Goal: Navigation & Orientation: Find specific page/section

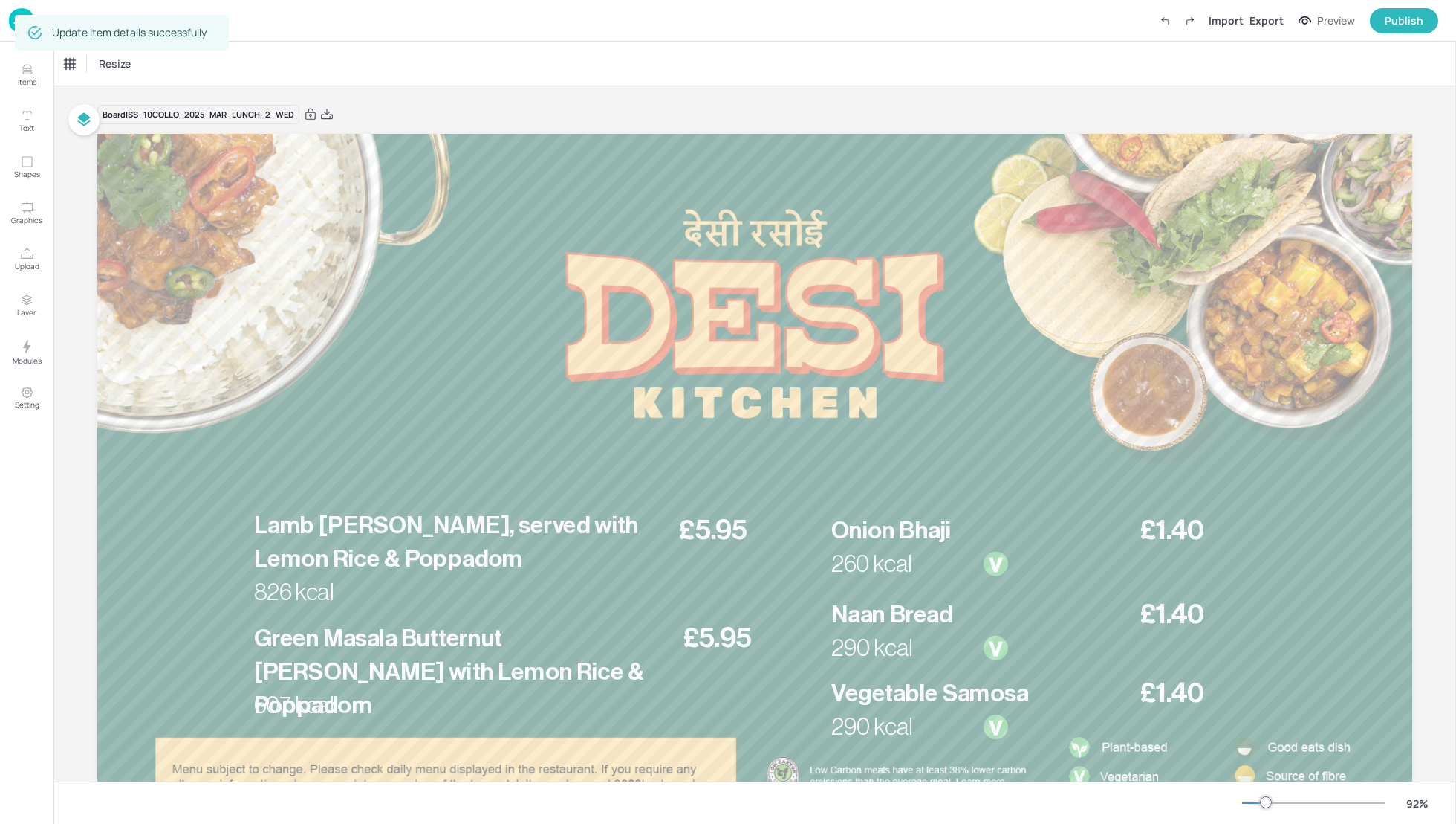
click at [341, 31] on div "Dashboard Import Export Preview Publish" at bounding box center [723, 20] width 1430 height 41
click at [292, 35] on div "Dashboard Import Export Preview Publish" at bounding box center [723, 20] width 1430 height 41
click at [265, 26] on div "Dashboard Import Export Preview Publish" at bounding box center [723, 20] width 1430 height 41
click at [50, 24] on p "Dashboard" at bounding box center [66, 20] width 51 height 10
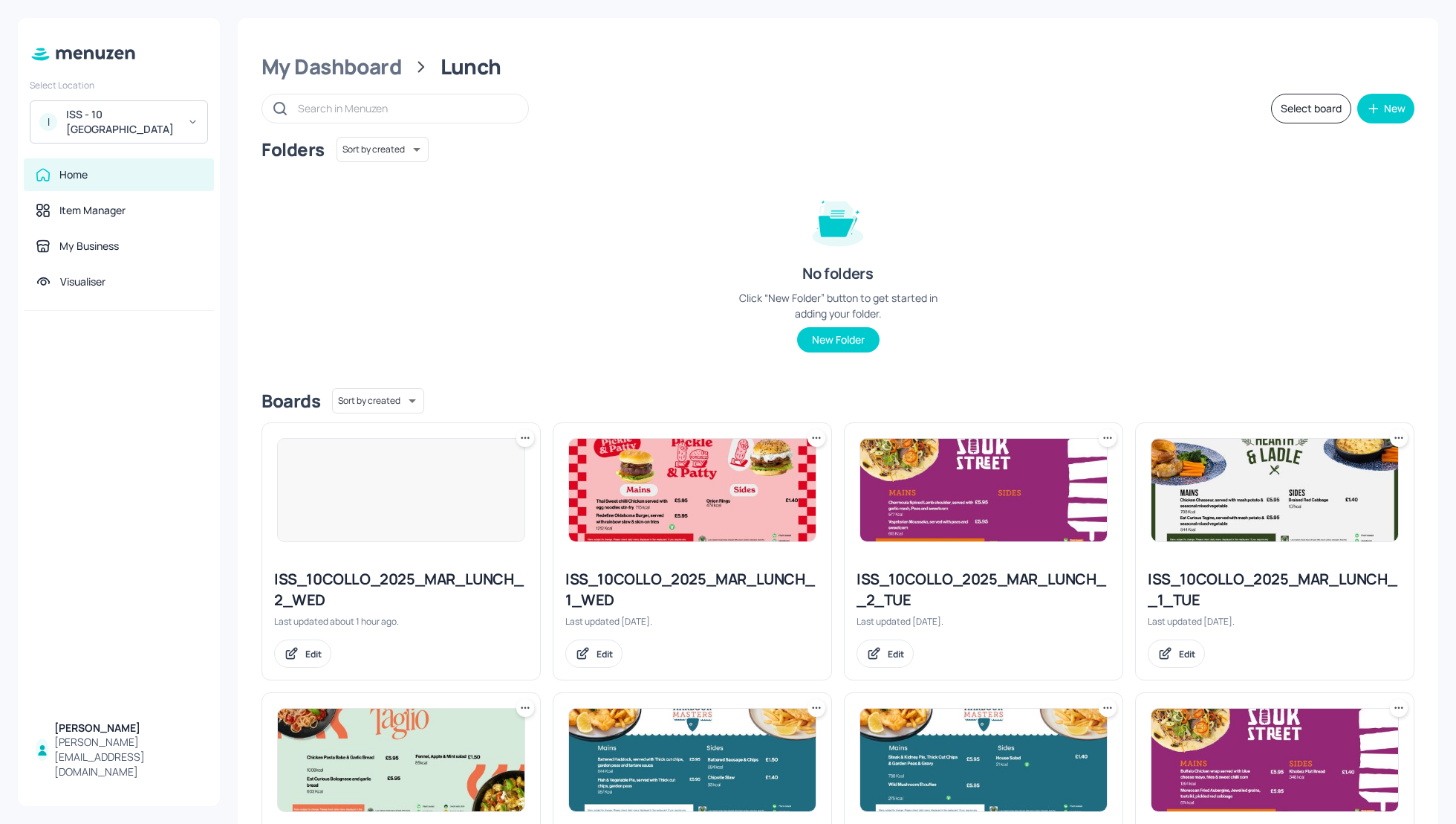
click at [878, 51] on div "My Dashboard Lunch Select board New Folders Sort by created id ​ No folders Cli…" at bounding box center [838, 637] width 1201 height 1238
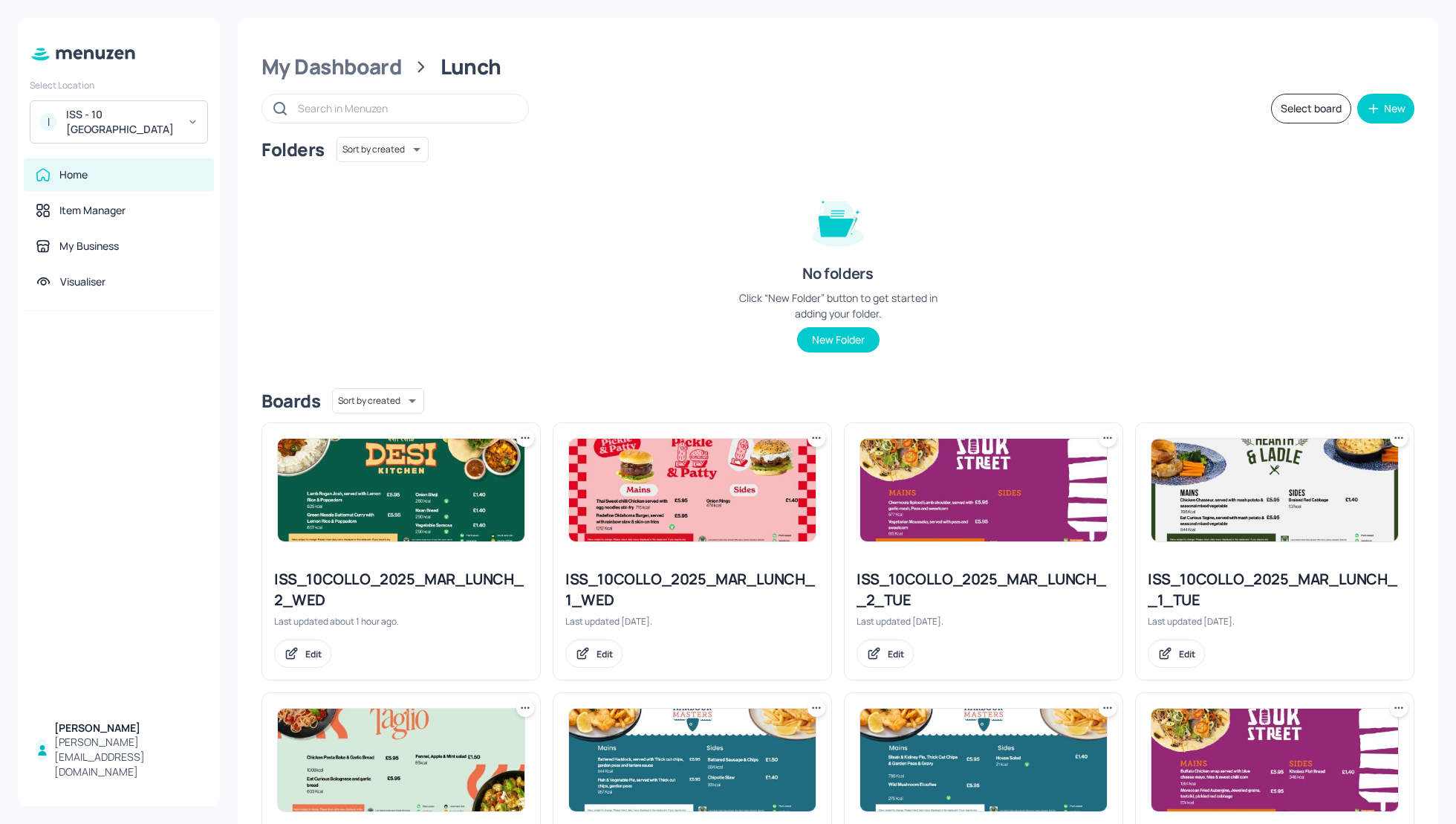
click at [132, 124] on div "ISS - 10 [GEOGRAPHIC_DATA]" at bounding box center [121, 121] width 112 height 30
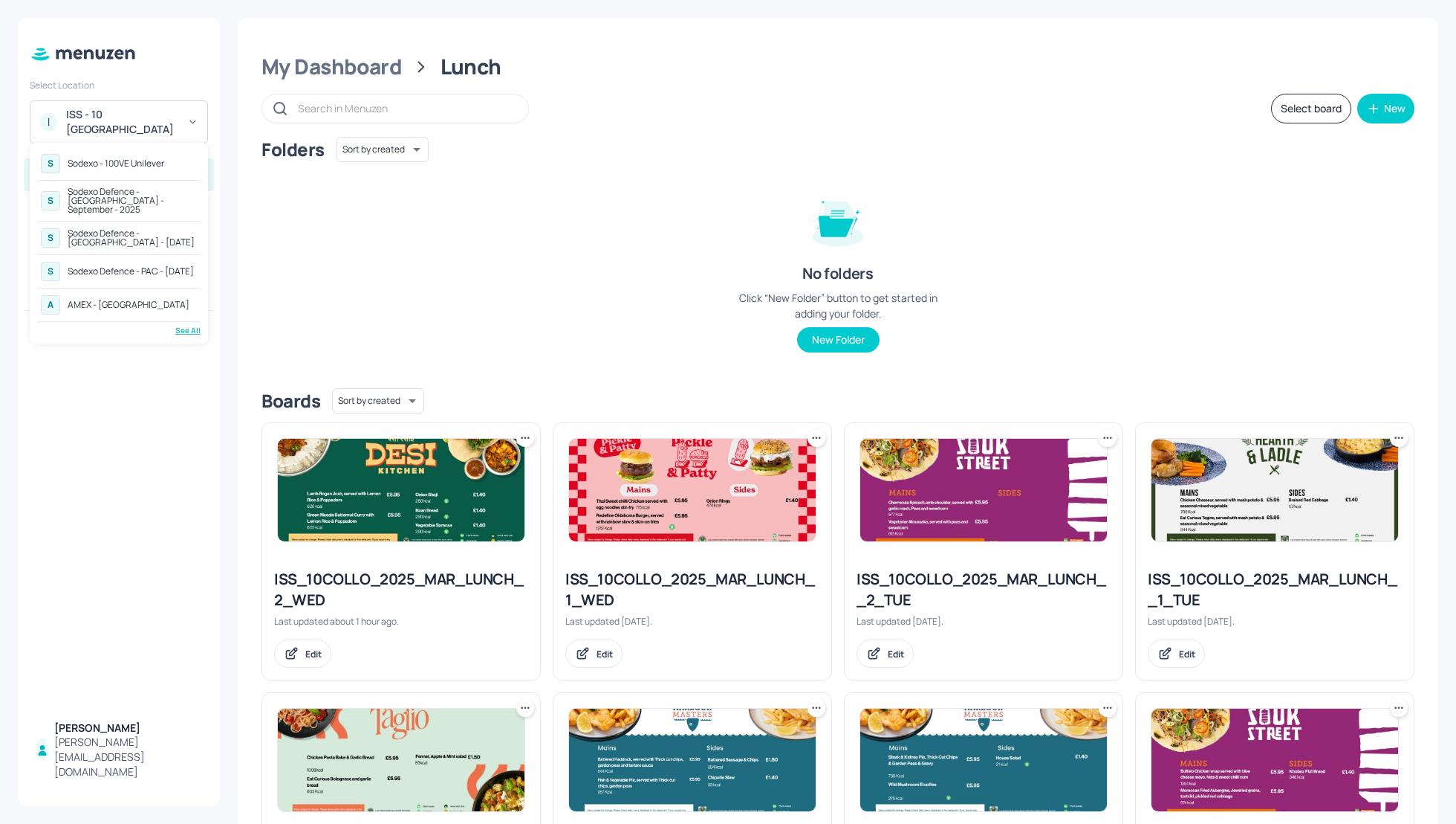
click at [374, 70] on div at bounding box center [728, 412] width 1456 height 824
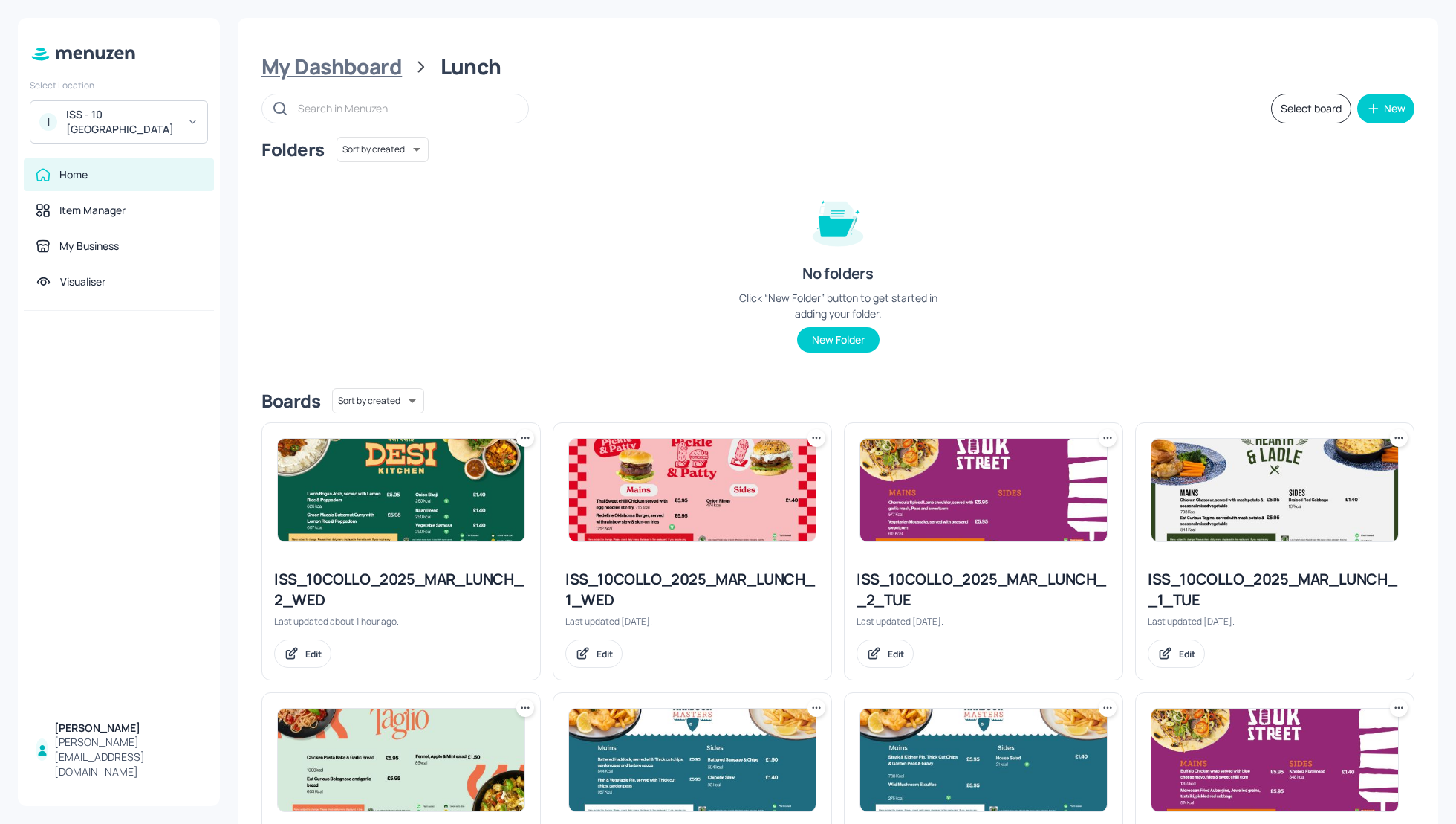
click at [351, 62] on div "My Dashboard" at bounding box center [331, 67] width 141 height 26
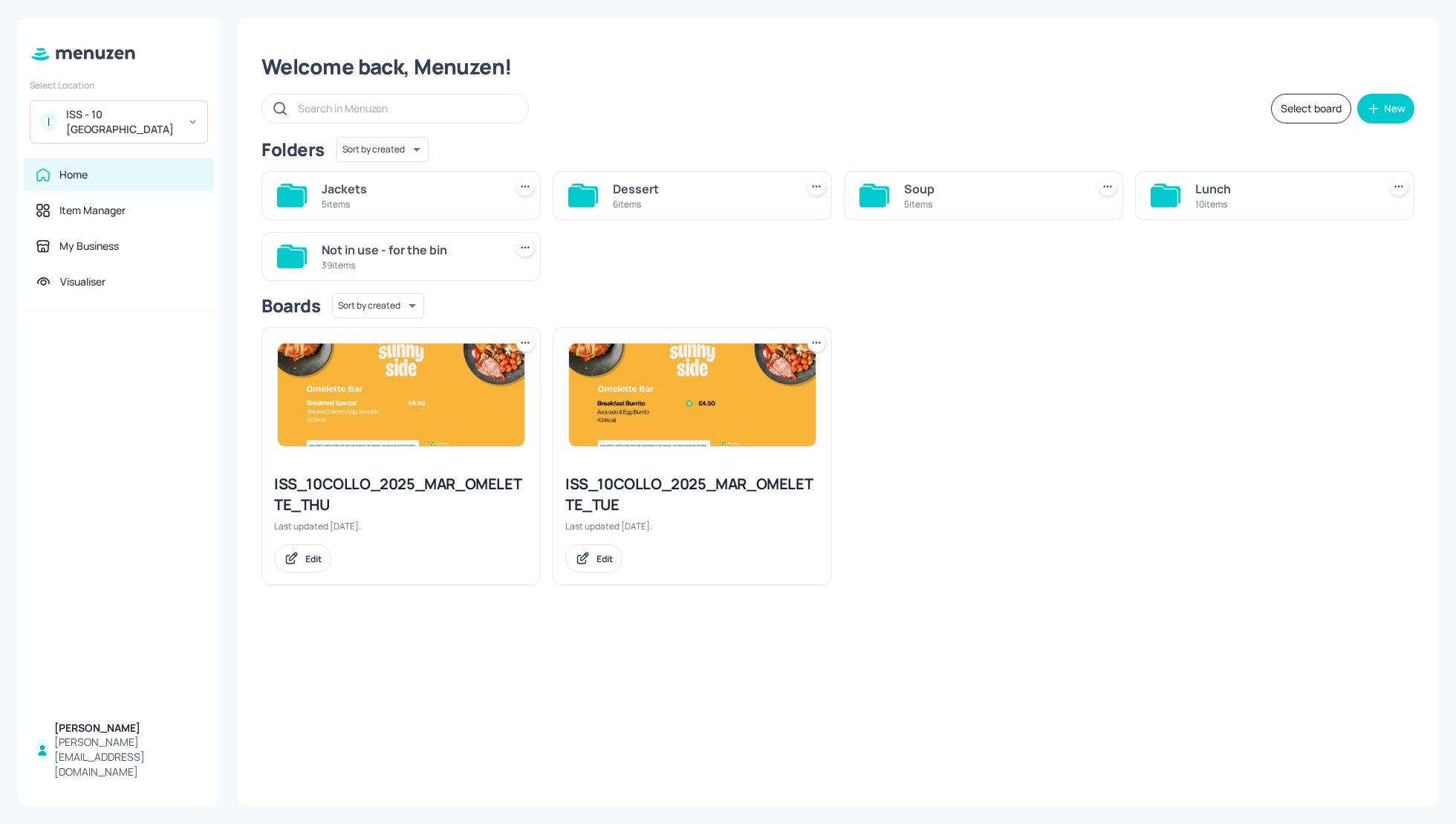
click at [119, 109] on div "ISS - 10 [GEOGRAPHIC_DATA]" at bounding box center [121, 121] width 112 height 30
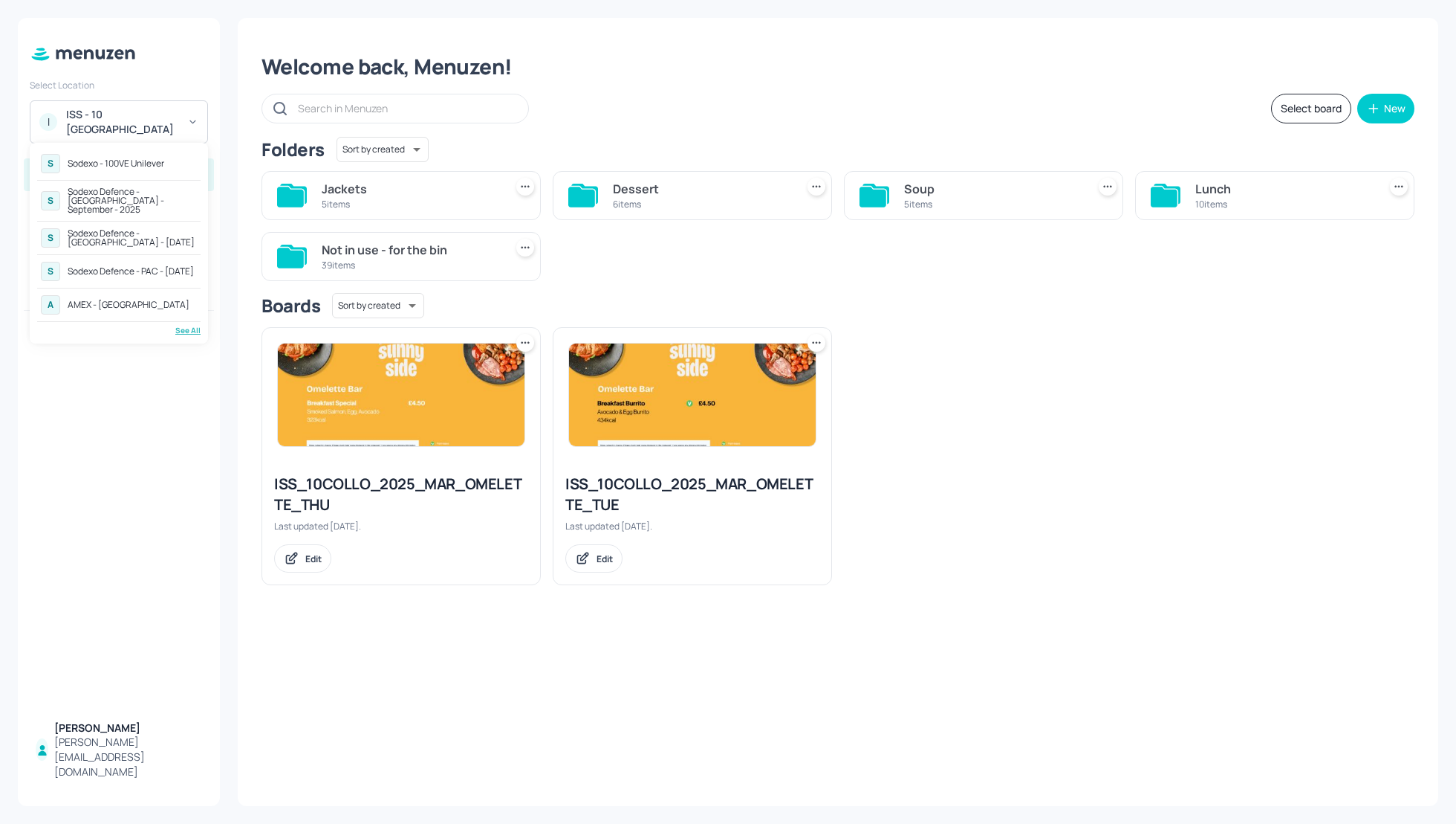
click at [134, 267] on div "Sodexo Defence - PAC - [DATE]" at bounding box center [131, 272] width 126 height 9
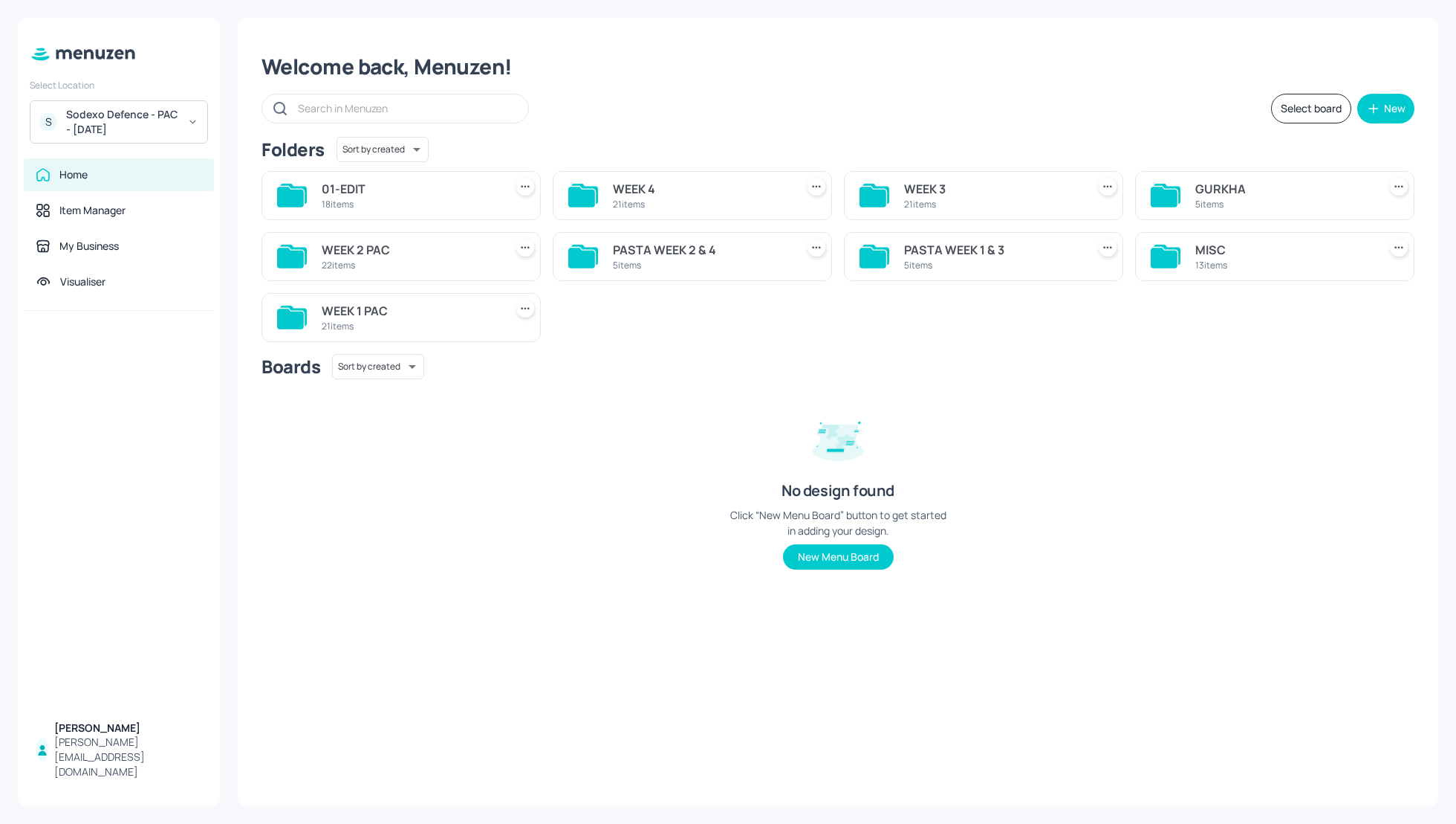
click at [357, 311] on div "WEEK 1 PAC" at bounding box center [410, 310] width 177 height 18
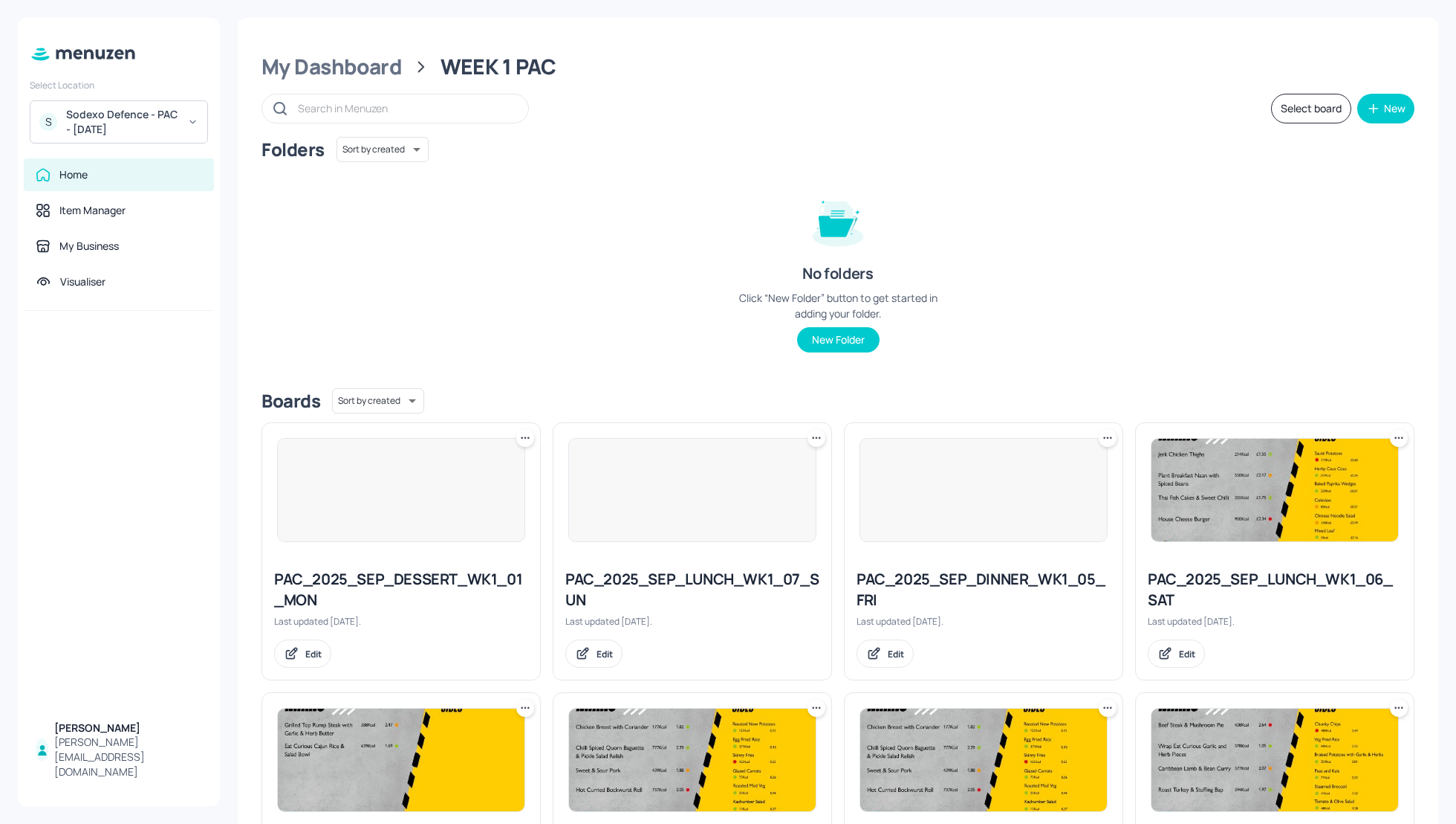
click at [1163, 283] on div "Folders Sort by created id ​ No folders Click “New Folder” button to get starte…" at bounding box center [837, 256] width 1153 height 239
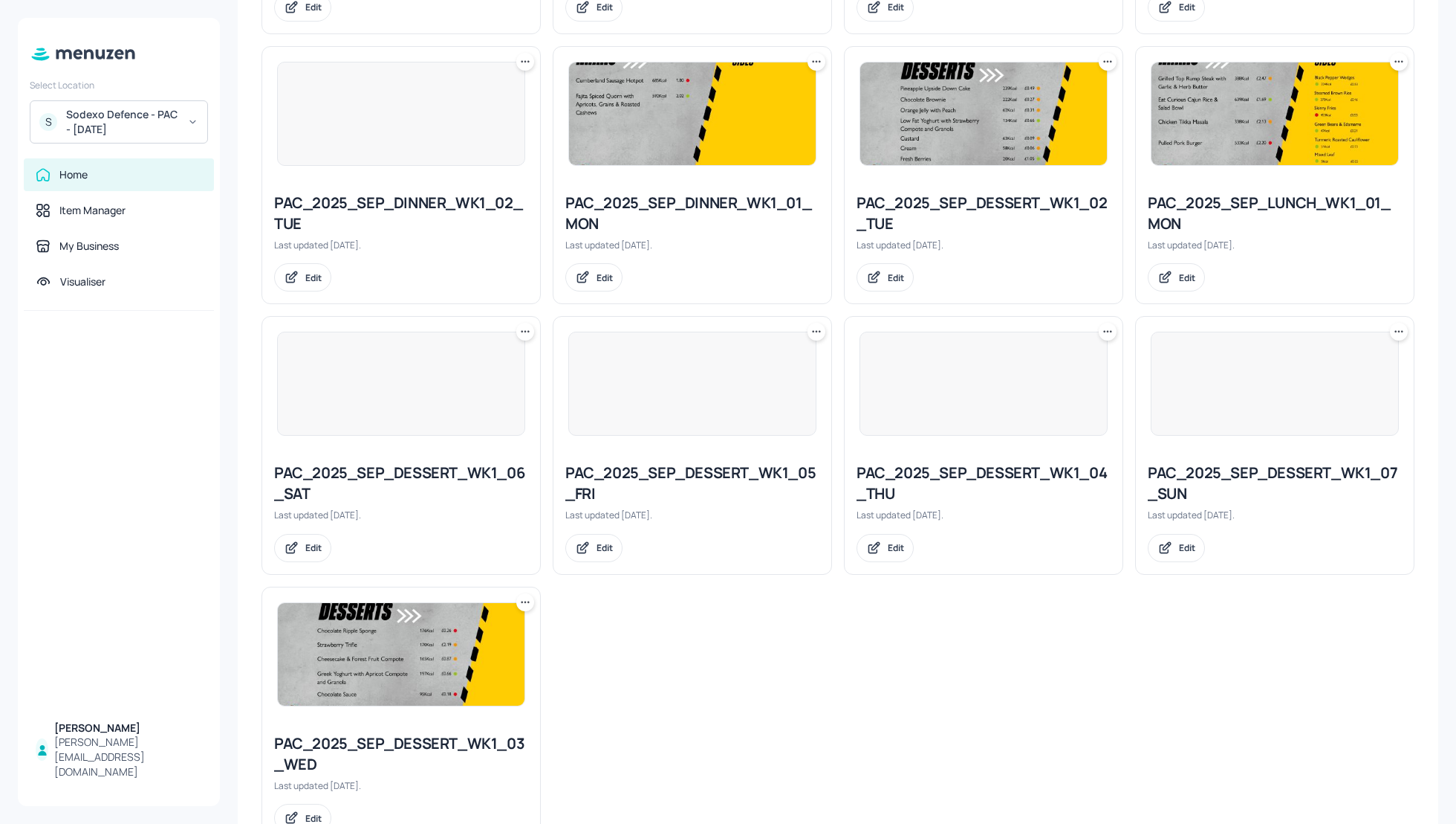
scroll to position [1237, 0]
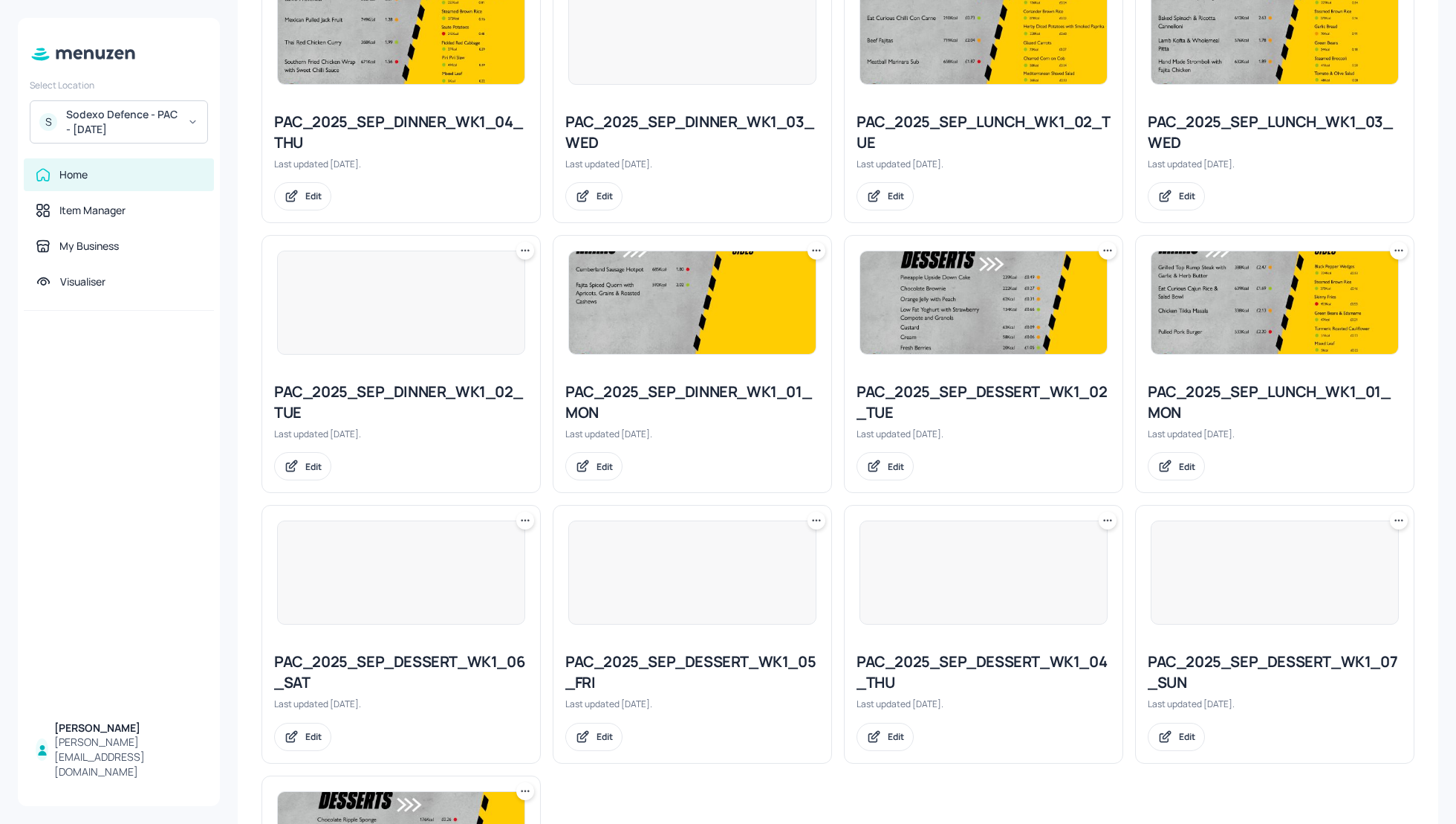
scroll to position [999, 0]
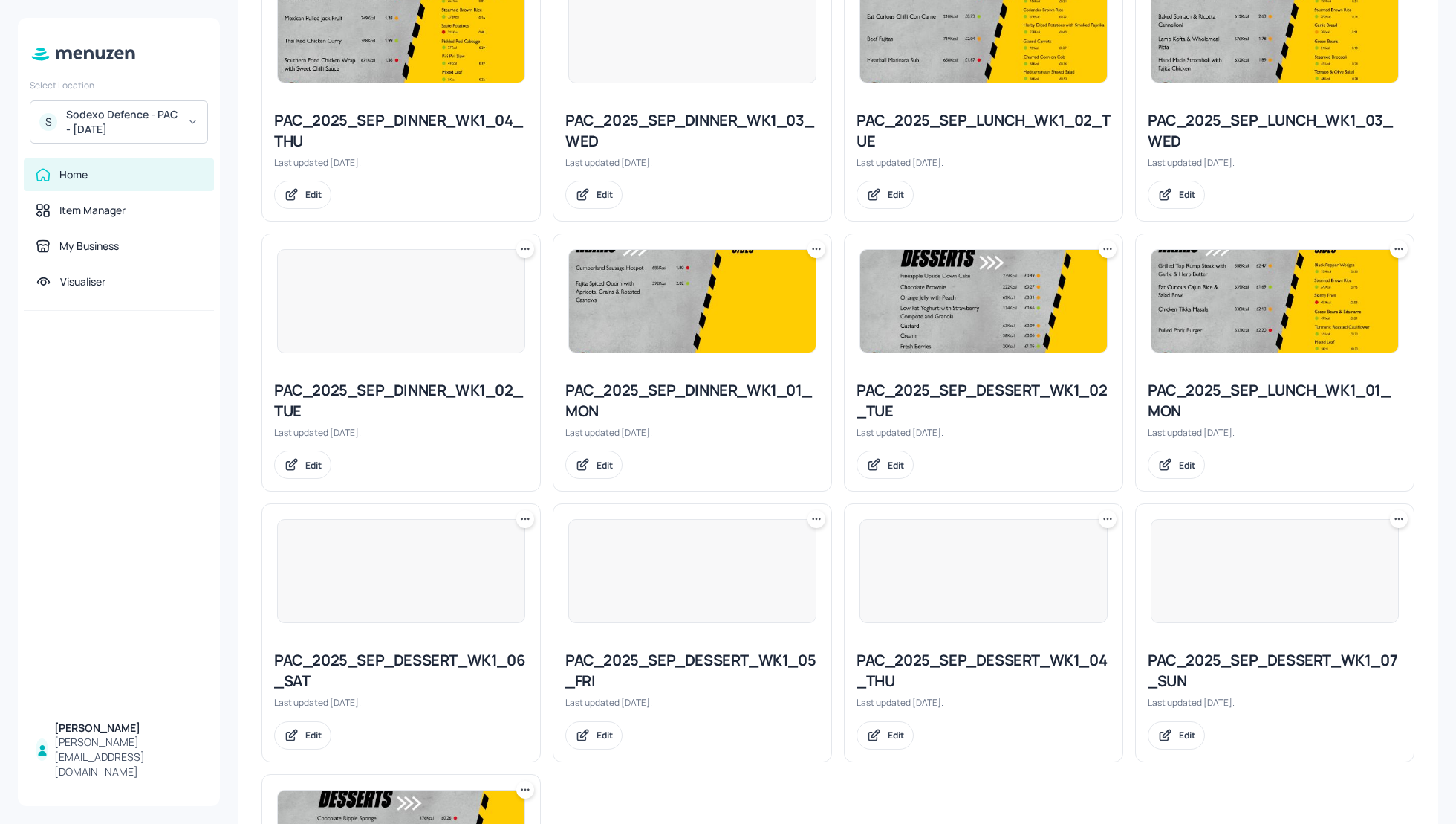
click at [1232, 392] on div "PAC_2025_SEP_LUNCH_WK1_01_MON" at bounding box center [1275, 400] width 254 height 42
